Goal: Task Accomplishment & Management: Use online tool/utility

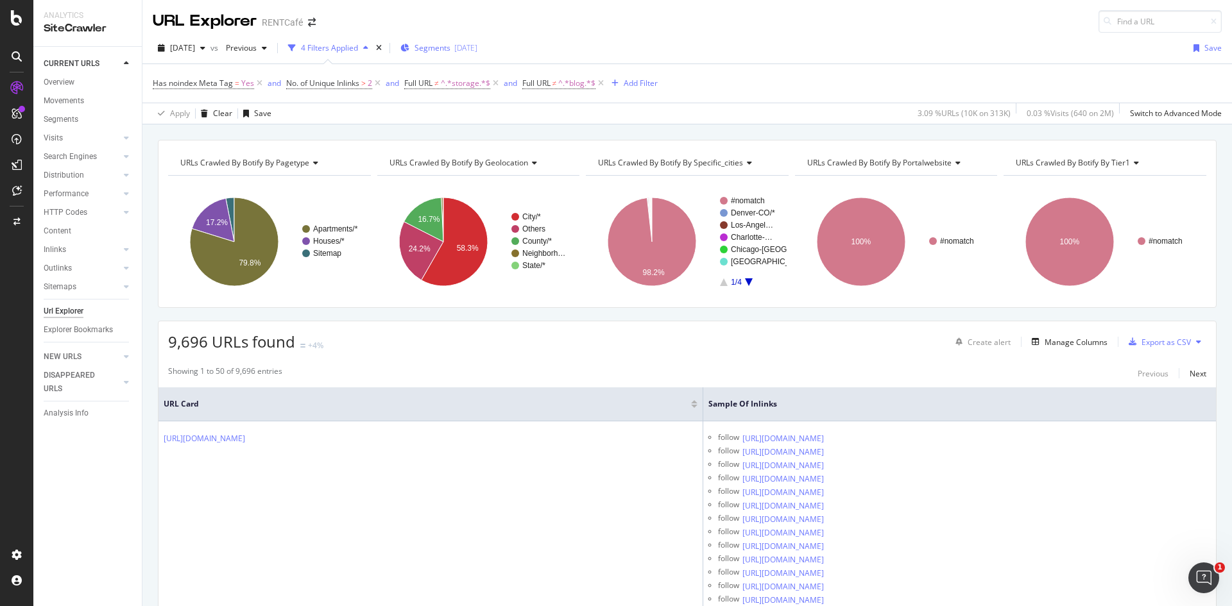
click at [450, 51] on span "Segments" at bounding box center [432, 47] width 36 height 11
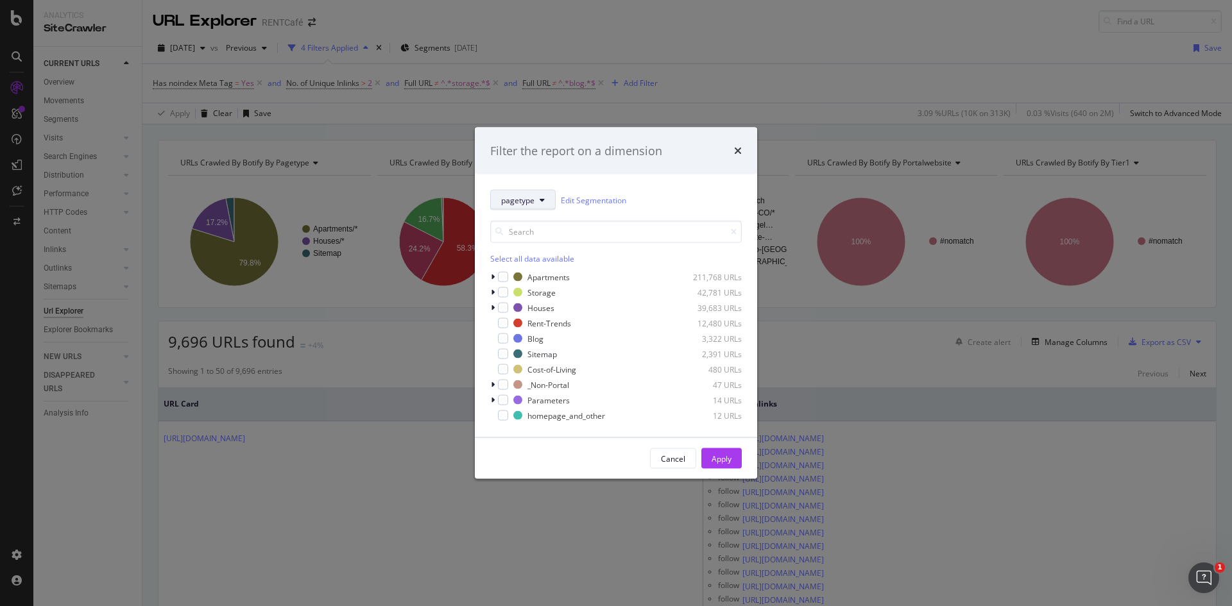
click at [535, 203] on button "pagetype" at bounding box center [522, 200] width 65 height 21
click at [598, 198] on link "Edit Segmentation" at bounding box center [593, 199] width 65 height 13
click at [531, 200] on span "pagetype" at bounding box center [517, 199] width 33 height 11
click at [676, 208] on div "pagetype Edit Segmentation" at bounding box center [616, 200] width 252 height 21
click at [492, 276] on icon "modal" at bounding box center [493, 277] width 4 height 8
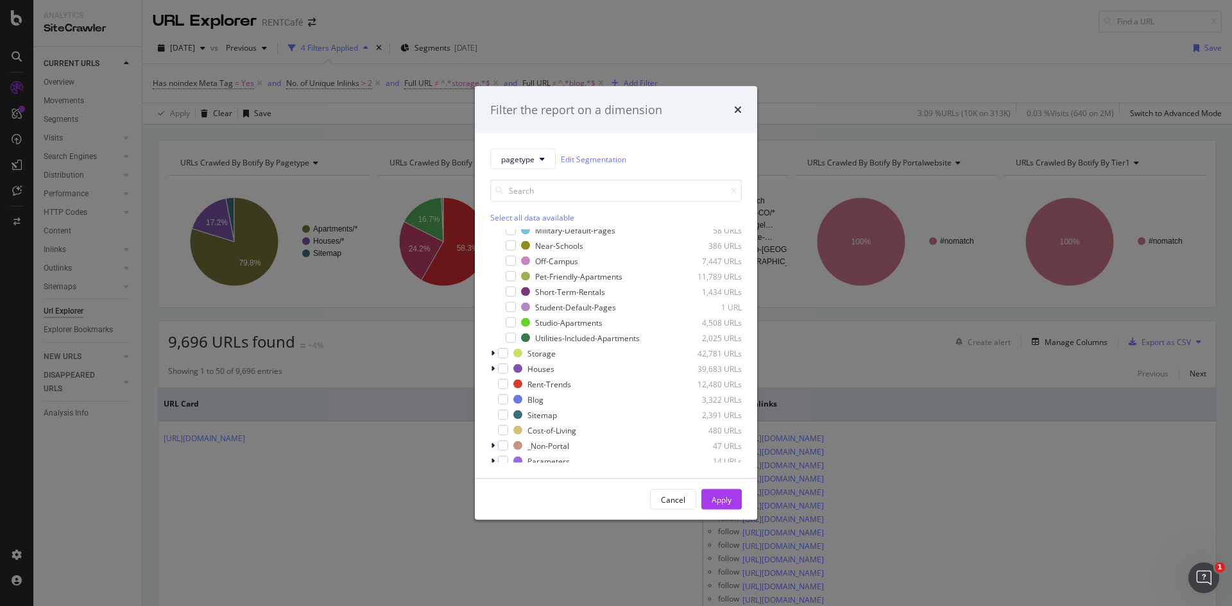
scroll to position [254, 0]
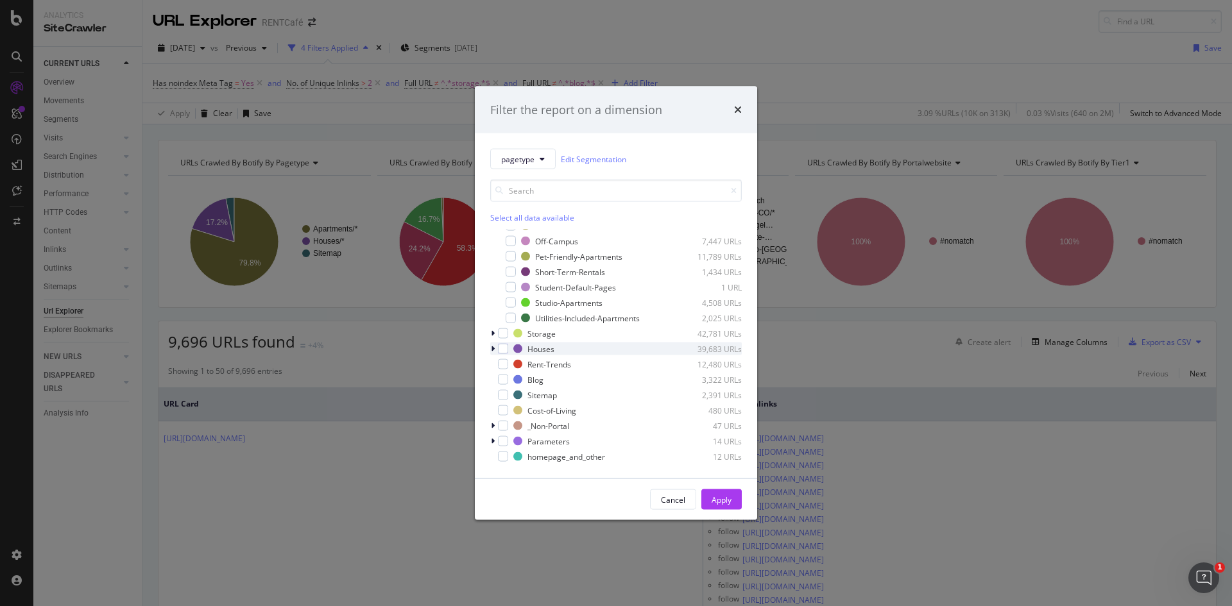
click at [492, 349] on icon "modal" at bounding box center [493, 349] width 4 height 8
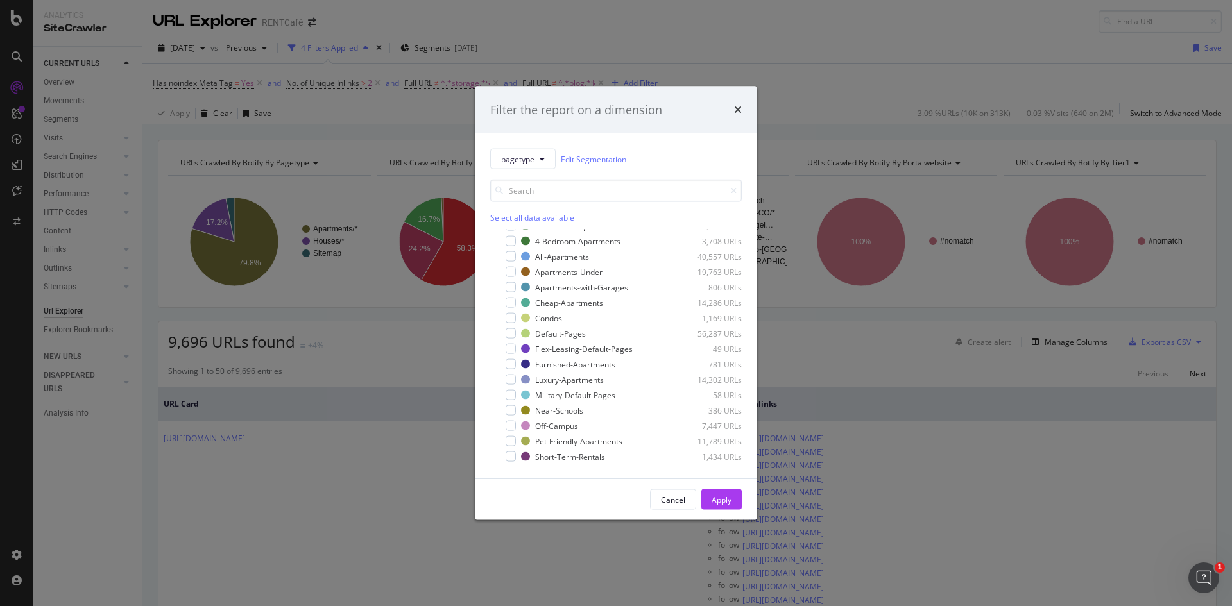
scroll to position [0, 0]
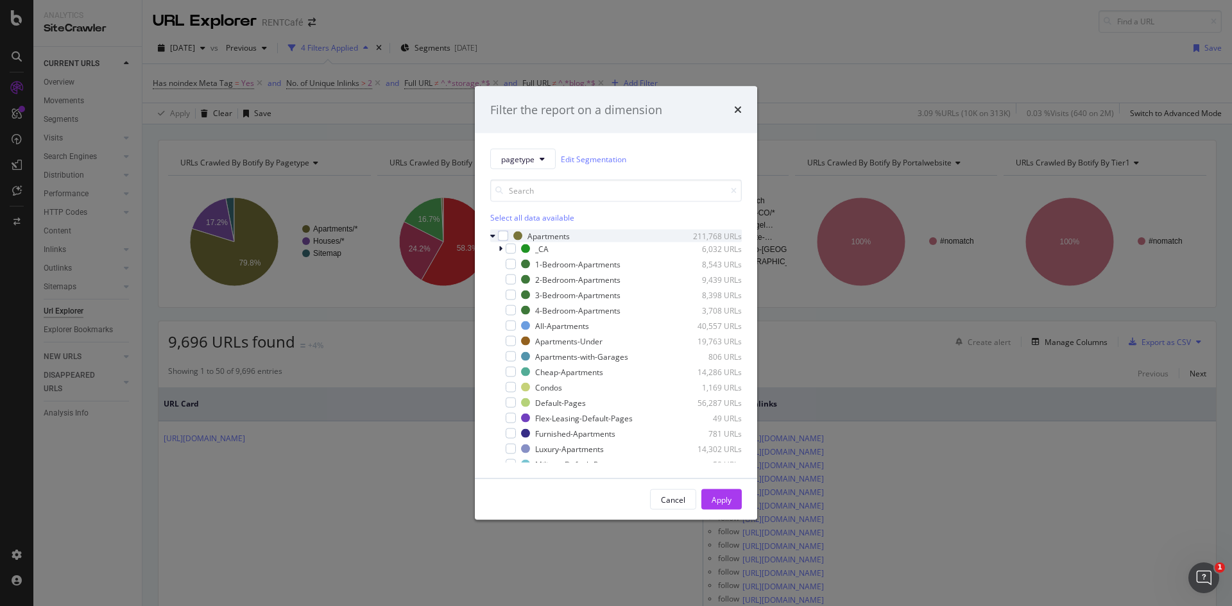
click at [495, 237] on icon "modal" at bounding box center [492, 236] width 5 height 8
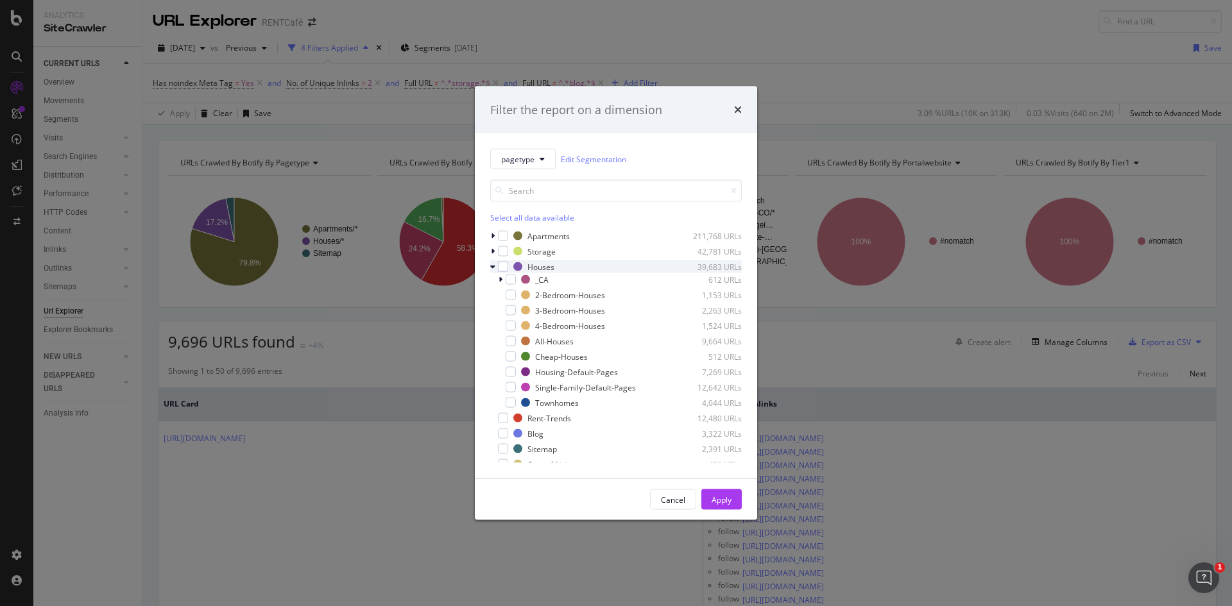
click at [493, 266] on icon "modal" at bounding box center [492, 267] width 5 height 8
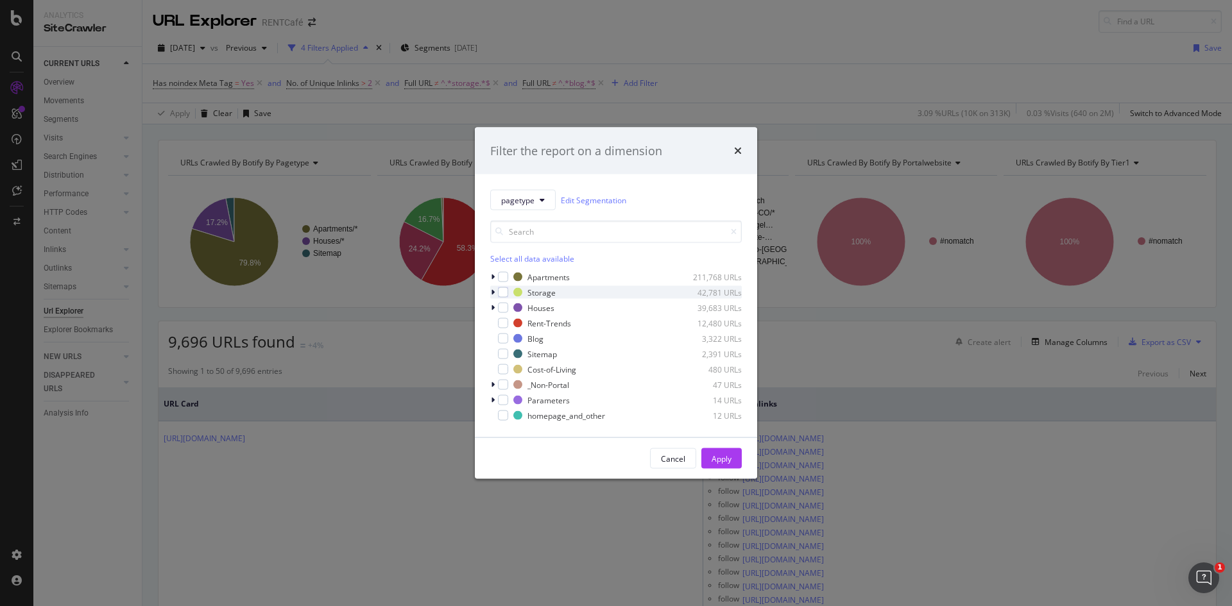
click at [493, 293] on icon "modal" at bounding box center [493, 293] width 4 height 8
